Goal: Download file/media

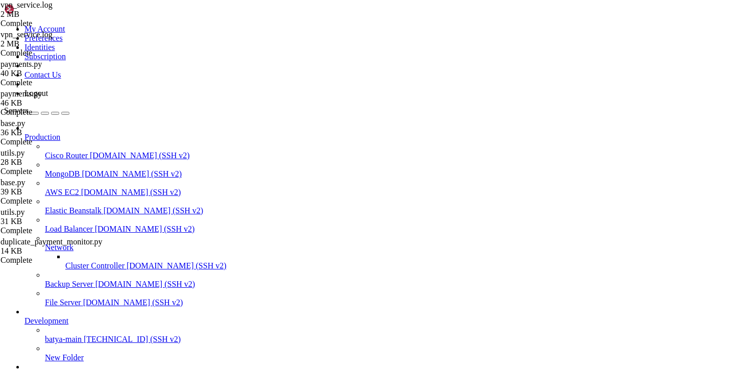
scroll to position [8, 0]
drag, startPoint x: 238, startPoint y: 206, endPoint x: 238, endPoint y: 190, distance: 16.3
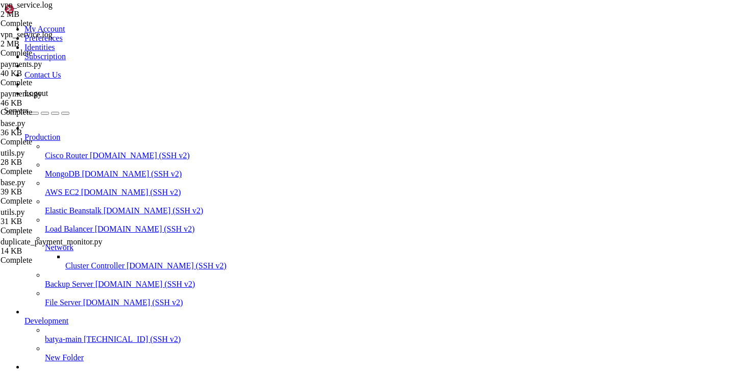
type textarea "[DATE] 10:55:05,771 - payments.base - INFO - ✅ АВТОСПИСАНИЕ: 3033c8c8-000f-5000…"
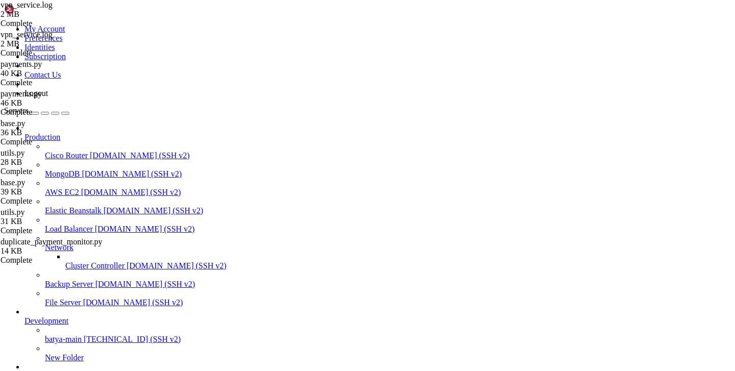
type input "/var/service/vpn-no-yk"
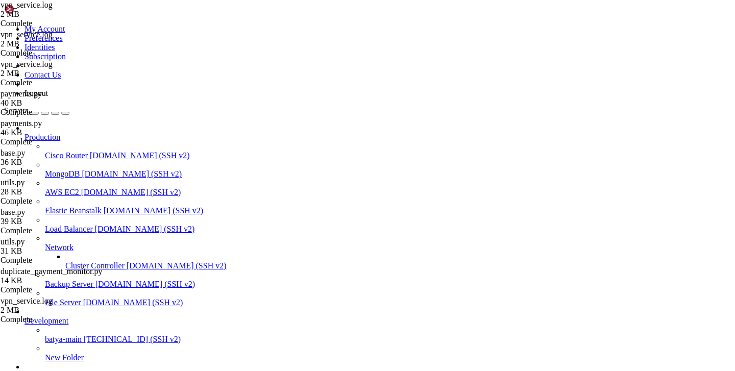
type textarea "[DATE] 12:03:47,282 - background.subscription_monitor - INFO - Полная проверка …"
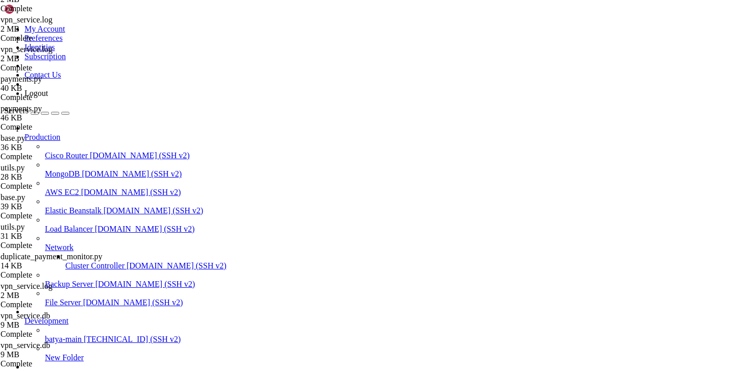
scroll to position [0, 0]
